Goal: Task Accomplishment & Management: Complete application form

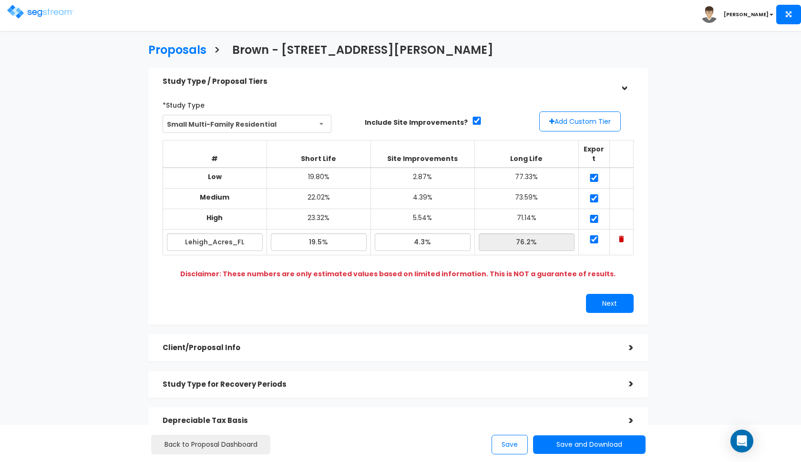
click at [61, 15] on img at bounding box center [40, 12] width 67 height 14
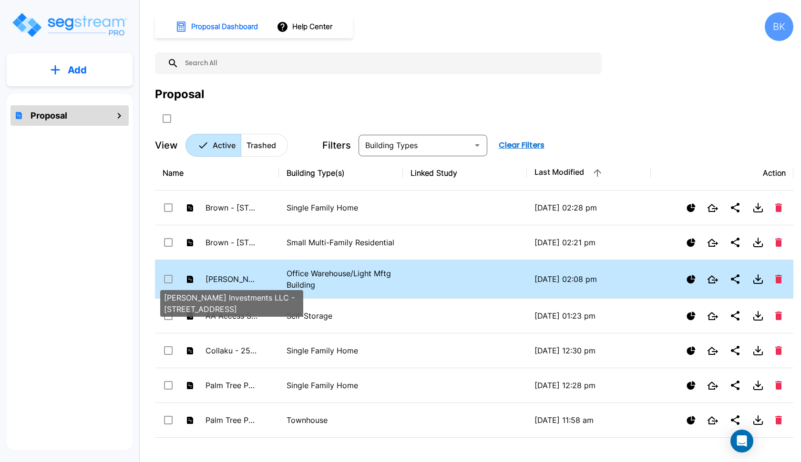
click at [253, 279] on p "[PERSON_NAME] Investments LLC - [STREET_ADDRESS]" at bounding box center [231, 279] width 52 height 11
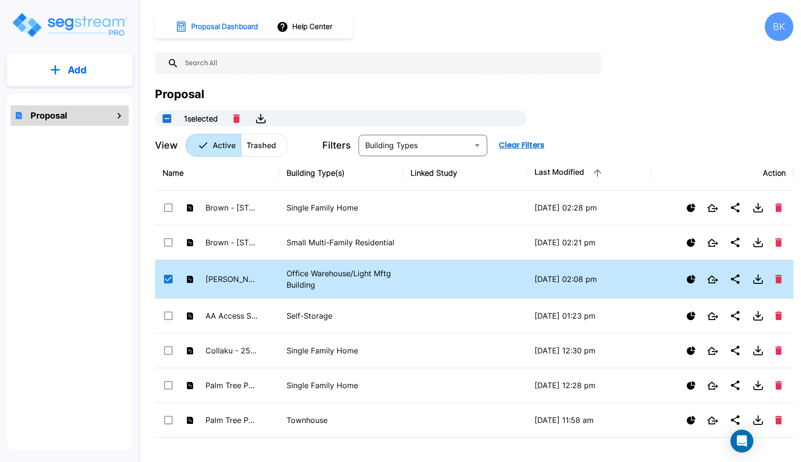
click at [273, 280] on td "[PERSON_NAME] Investments LLC - [STREET_ADDRESS]" at bounding box center [217, 279] width 124 height 39
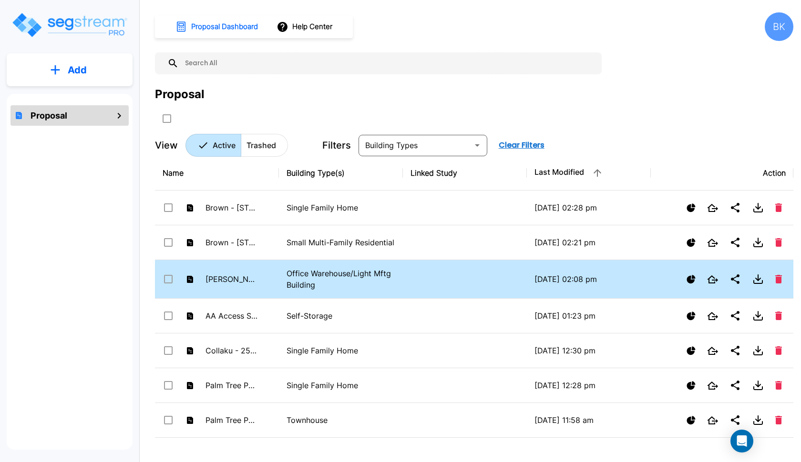
click at [273, 280] on td "[PERSON_NAME] Investments LLC - [STREET_ADDRESS]" at bounding box center [217, 279] width 124 height 39
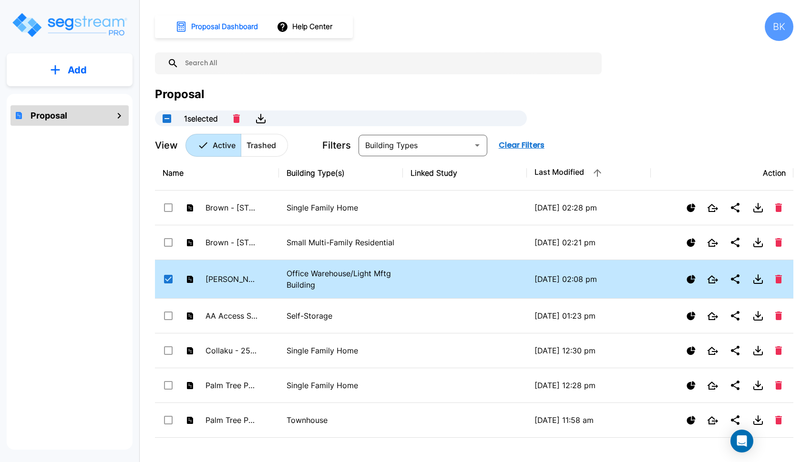
click at [273, 280] on td "[PERSON_NAME] Investments LLC - [STREET_ADDRESS]" at bounding box center [217, 279] width 124 height 39
checkbox input "true"
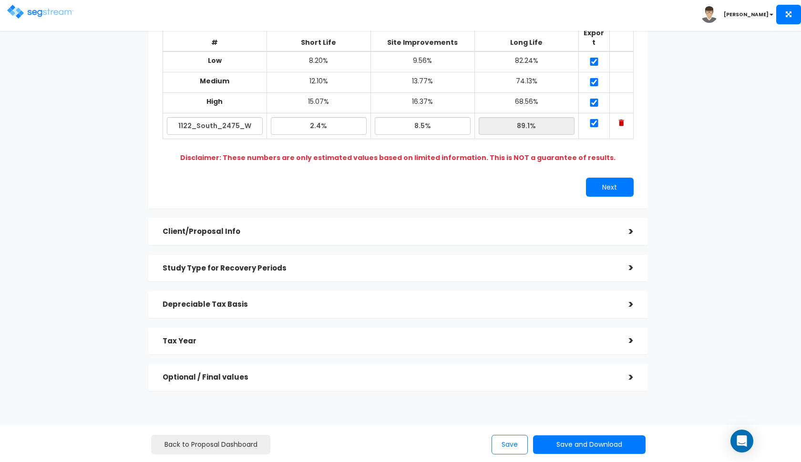
click at [256, 337] on h5 "Tax Year" at bounding box center [389, 341] width 452 height 8
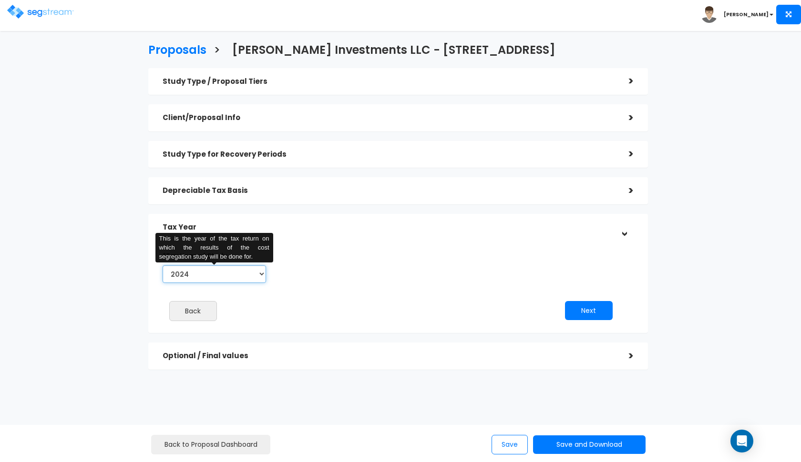
select select "2025"
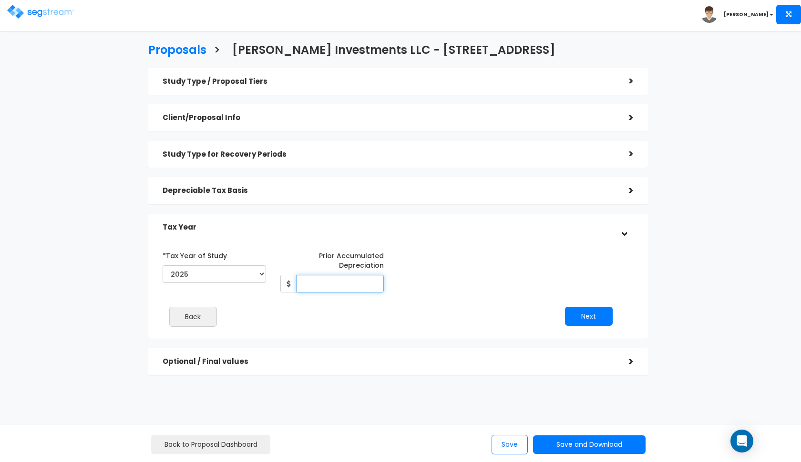
click at [324, 276] on input "Prior Accumulated Depreciation" at bounding box center [340, 284] width 88 height 18
click at [333, 174] on div "Study Type / Proposal Tiers > *Study Type Office Warehouse/Light Mftg Building …" at bounding box center [398, 221] width 500 height 307
click at [325, 178] on div "Depreciable Tax Basis >" at bounding box center [398, 190] width 500 height 27
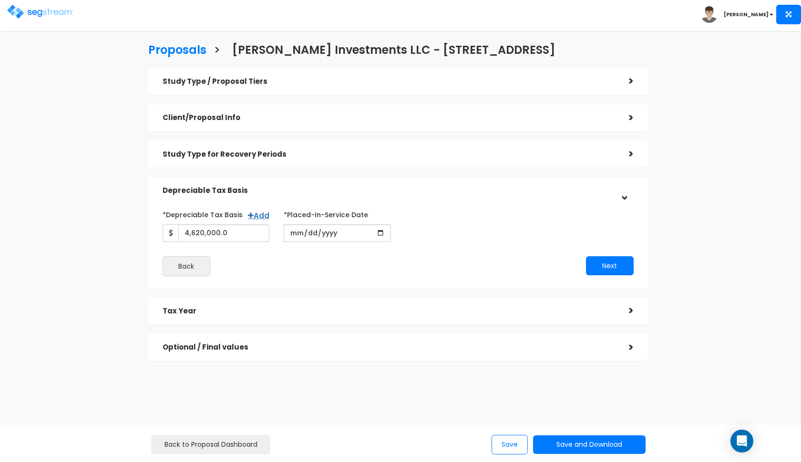
click at [326, 307] on h5 "Tax Year" at bounding box center [389, 311] width 452 height 8
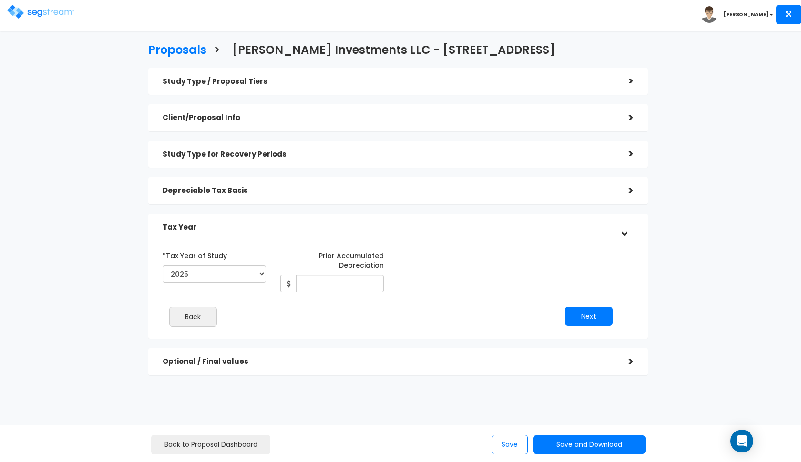
scroll to position [4, 0]
click at [331, 278] on input "Prior Accumulated Depreciation" at bounding box center [340, 284] width 88 height 18
type input "55,000"
click at [585, 318] on button "Next" at bounding box center [589, 316] width 48 height 19
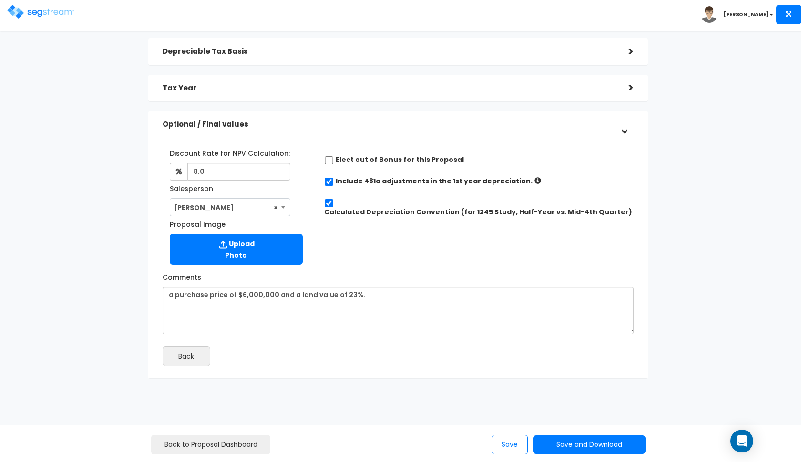
scroll to position [139, 0]
click at [572, 446] on button "Save and Download" at bounding box center [589, 445] width 112 height 19
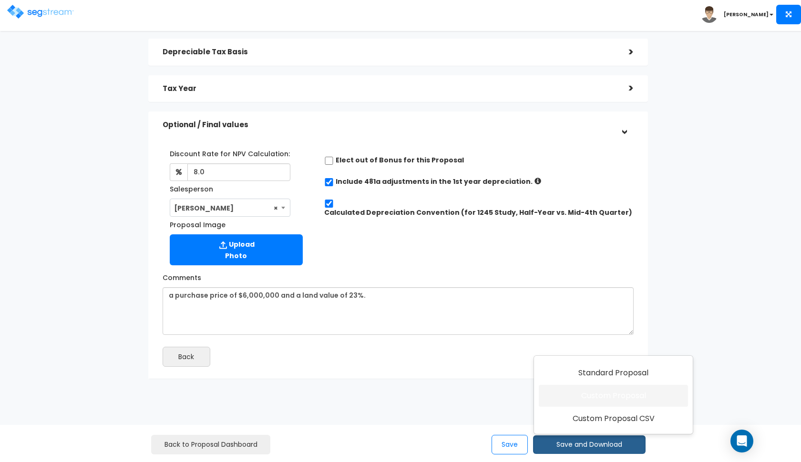
click at [565, 400] on link "Custom Proposal" at bounding box center [613, 396] width 149 height 22
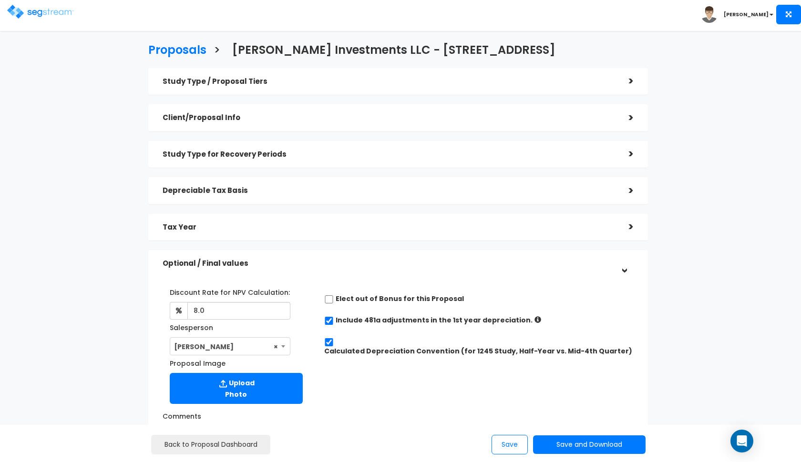
click at [308, 229] on h5 "Tax Year" at bounding box center [389, 228] width 452 height 8
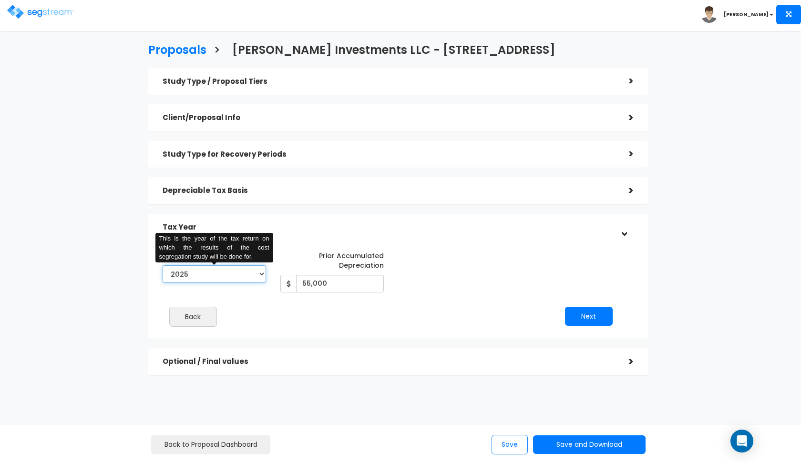
select select "2024"
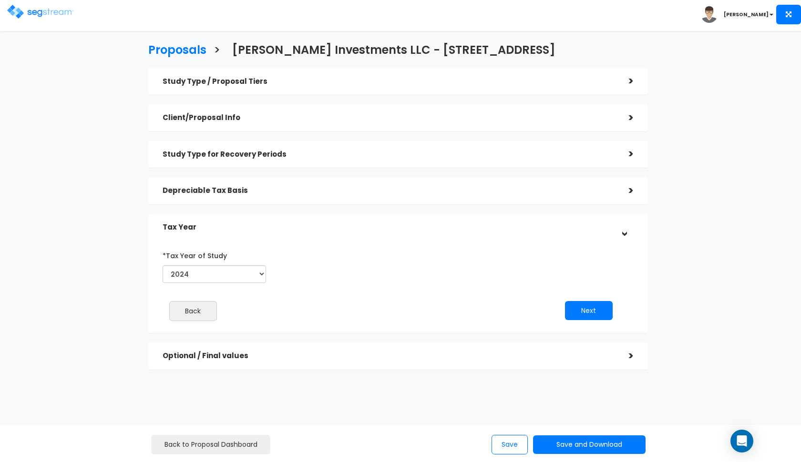
click at [358, 187] on h5 "Depreciable Tax Basis" at bounding box center [389, 191] width 452 height 8
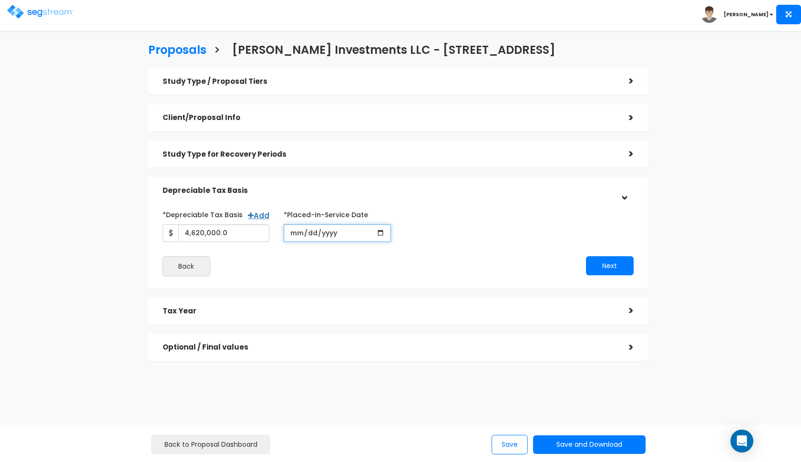
click at [293, 236] on input "[DATE]" at bounding box center [337, 234] width 107 height 18
type input "[DATE]"
click at [485, 209] on div "*Depreciable Tax Basis Add 4,620,000.0 *Placed-In-Service Date [DATE] *Purchase…" at bounding box center [397, 224] width 485 height 35
click at [447, 187] on h5 "Depreciable Tax Basis" at bounding box center [389, 191] width 452 height 8
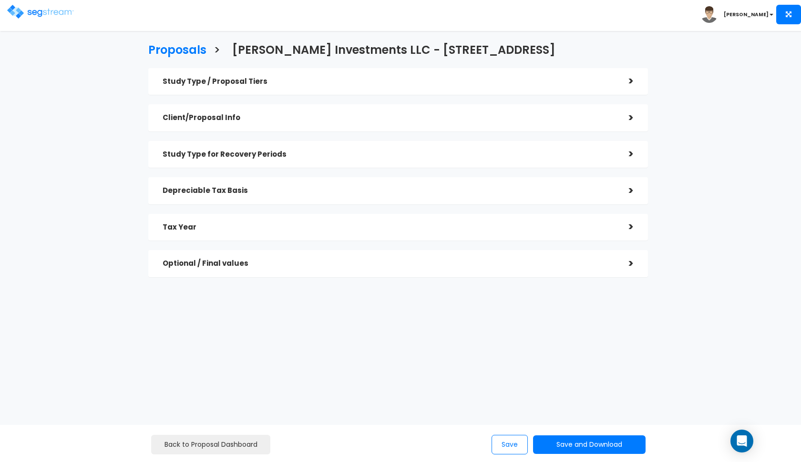
click at [565, 458] on div "Back to Proposal Dashboard Save Save and Download Standard Proposal Custom Prop…" at bounding box center [400, 443] width 801 height 37
click at [573, 444] on button "Save and Download" at bounding box center [589, 445] width 112 height 19
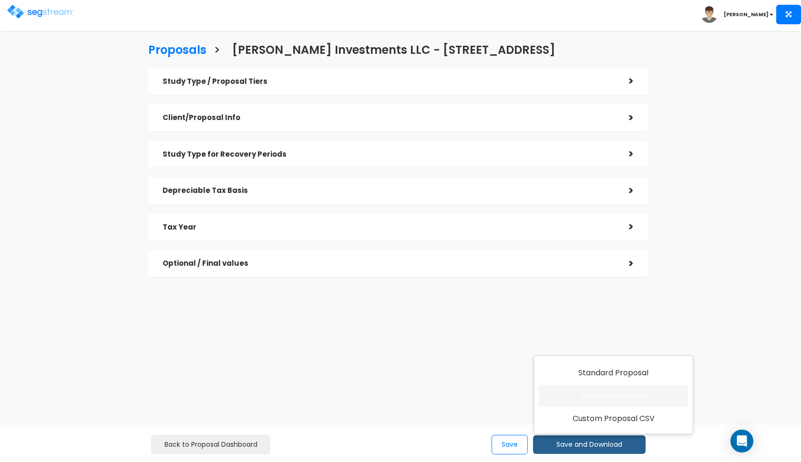
click at [611, 399] on link "Custom Proposal" at bounding box center [613, 396] width 149 height 22
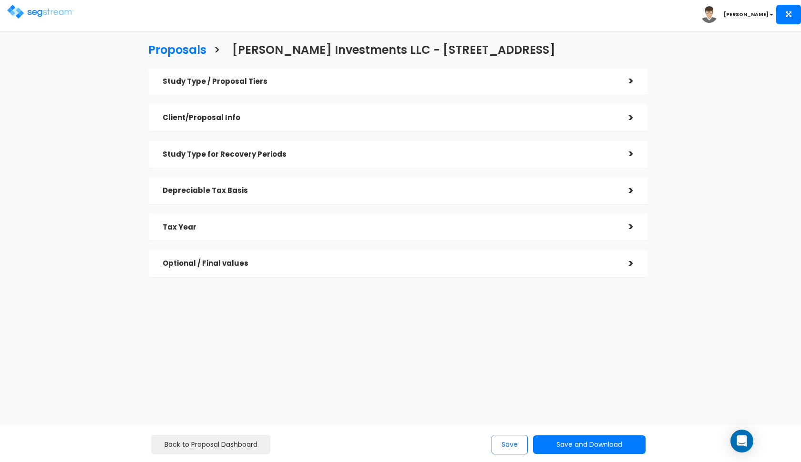
click at [288, 260] on h5 "Optional / Final values" at bounding box center [389, 264] width 452 height 8
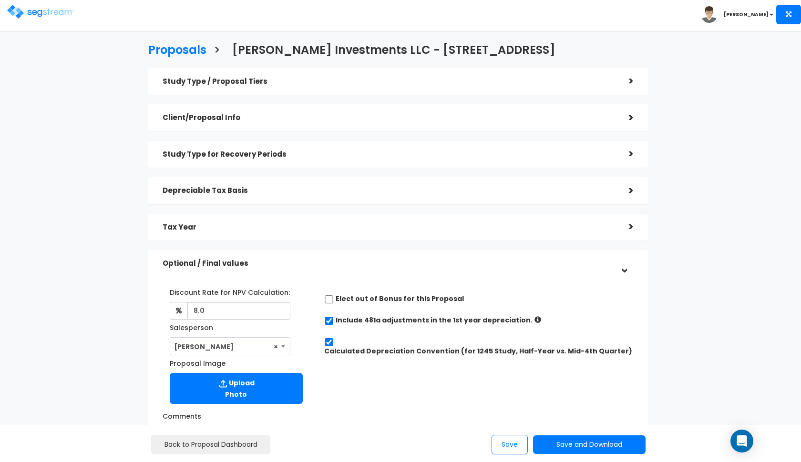
click at [288, 260] on h5 "Optional / Final values" at bounding box center [389, 264] width 452 height 8
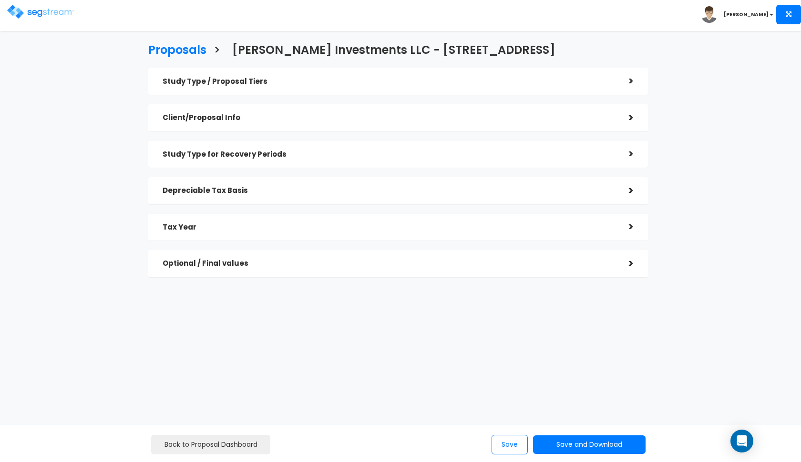
click at [315, 215] on div "Tax Year >" at bounding box center [398, 227] width 500 height 27
click at [328, 190] on h5 "Depreciable Tax Basis" at bounding box center [389, 191] width 452 height 8
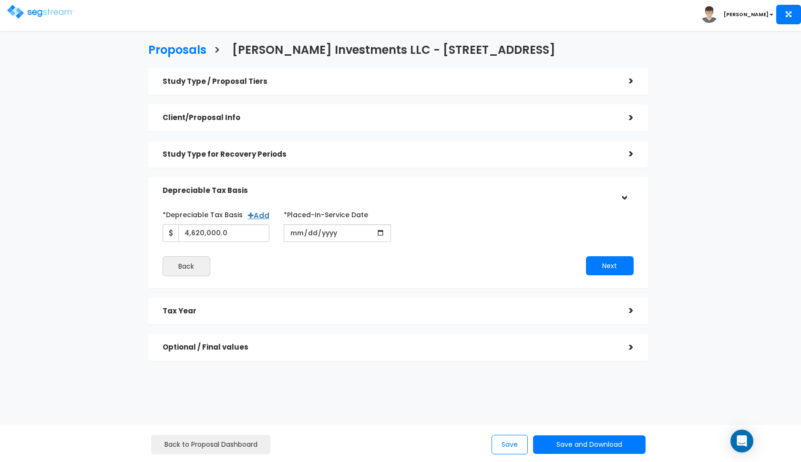
click at [328, 190] on h5 "Depreciable Tax Basis" at bounding box center [389, 191] width 452 height 8
